Goal: Find specific page/section

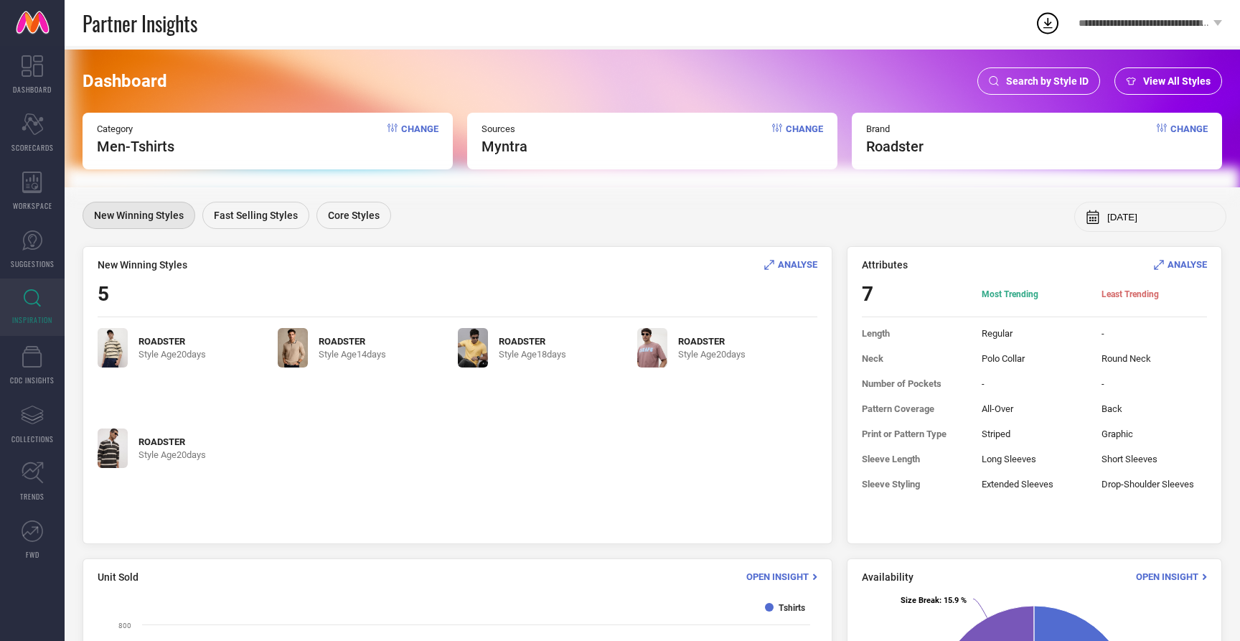
scroll to position [223, 0]
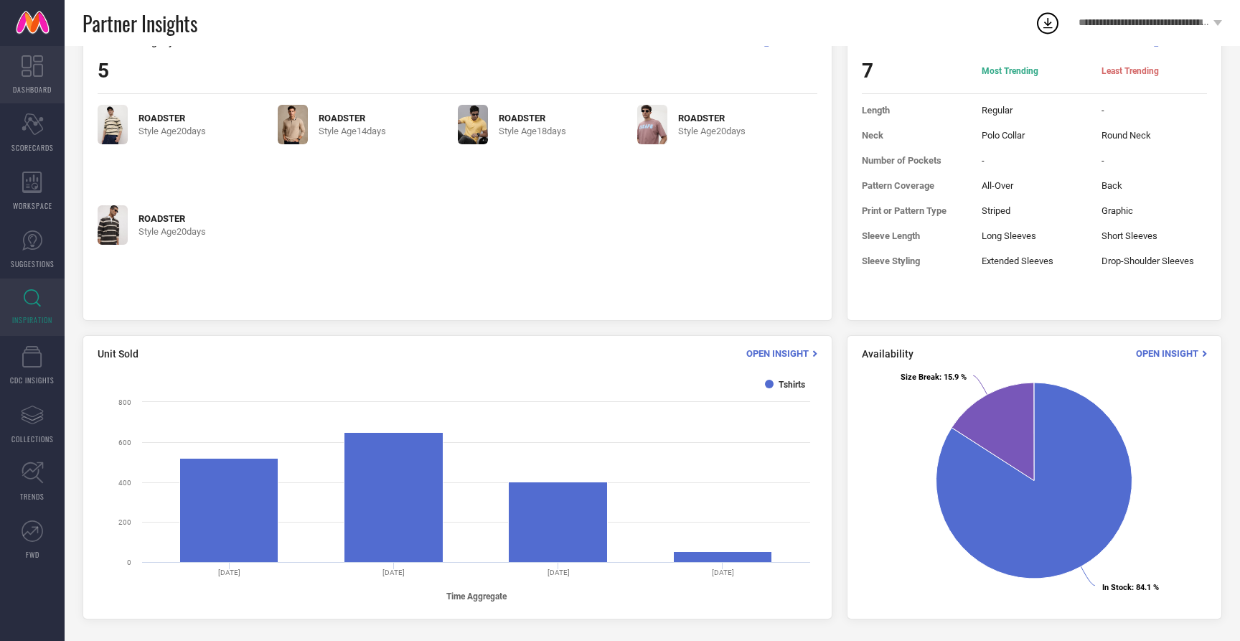
click at [39, 80] on link "DASHBOARD" at bounding box center [32, 74] width 65 height 57
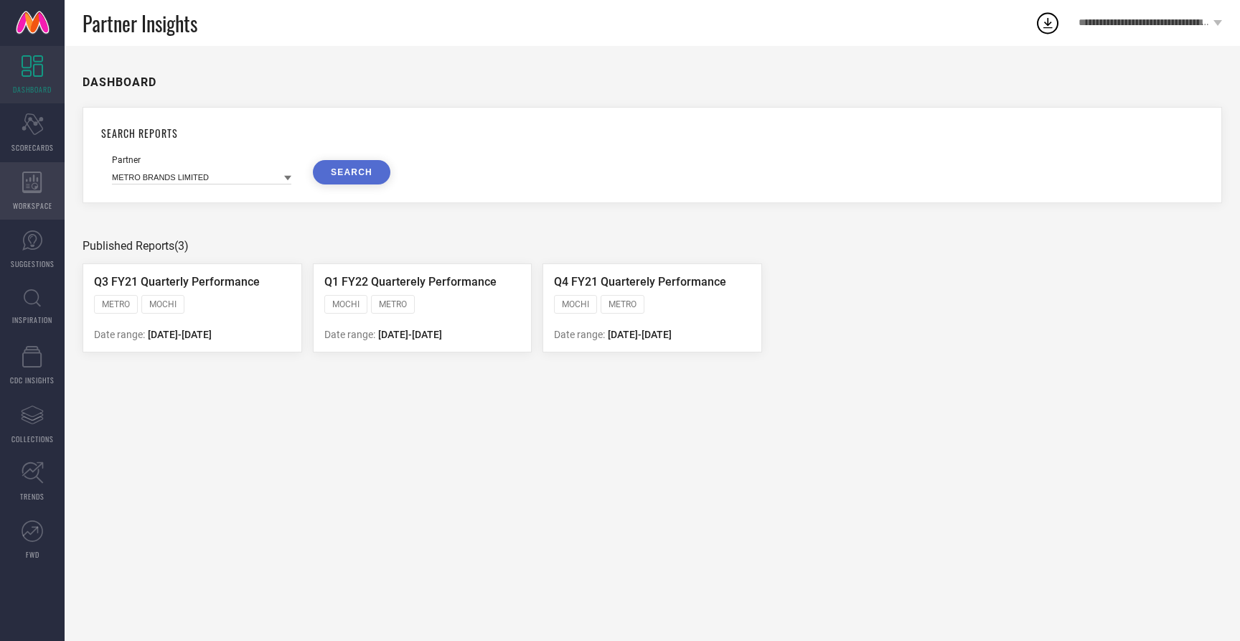
click at [32, 205] on span "WORKSPACE" at bounding box center [32, 205] width 39 height 11
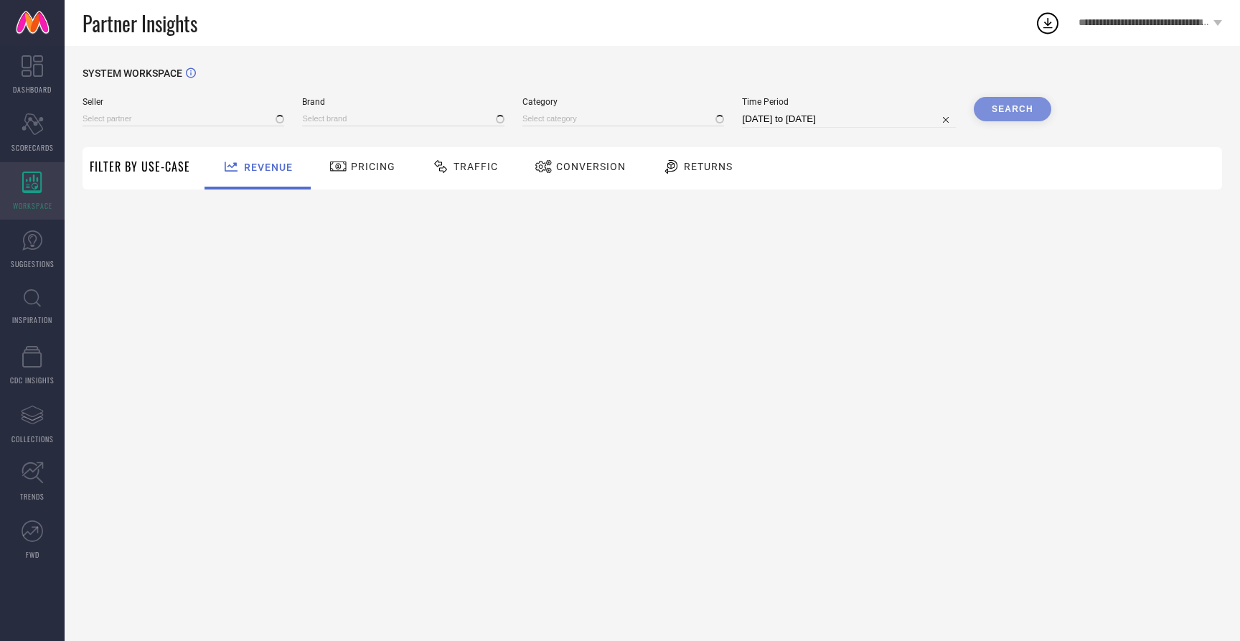
type input "All"
type input "1 STOP FASHION"
type input "All"
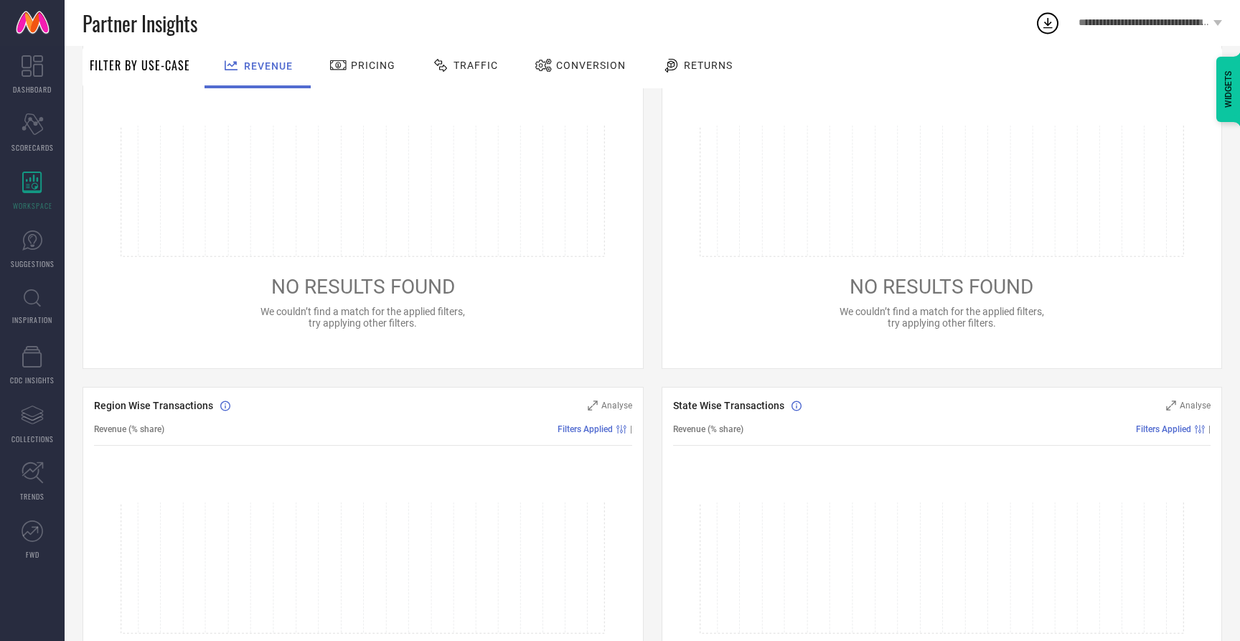
scroll to position [363, 0]
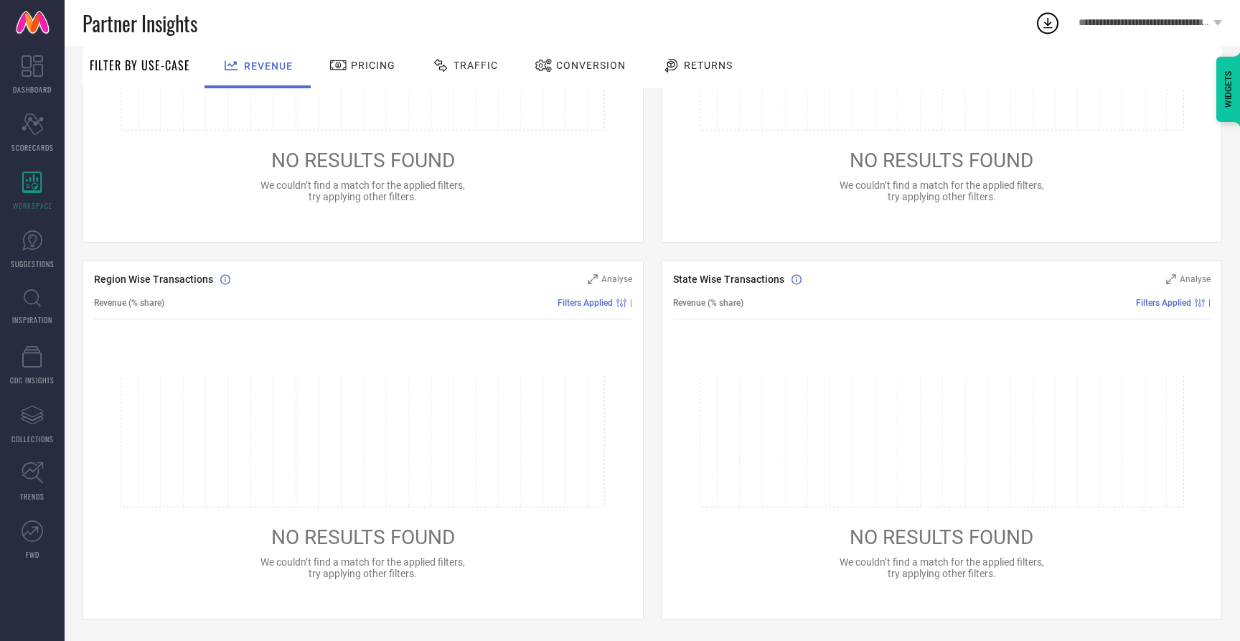
click at [356, 67] on span "Pricing" at bounding box center [373, 65] width 44 height 11
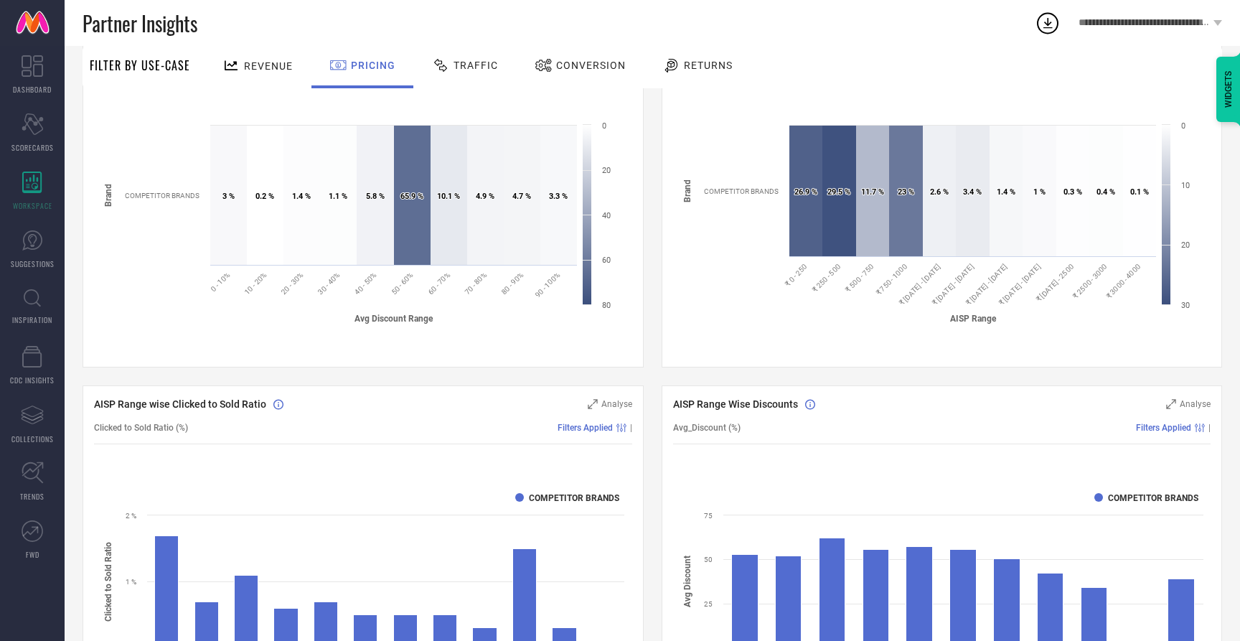
scroll to position [0, 0]
